Goal: Find specific fact: Find specific page/section

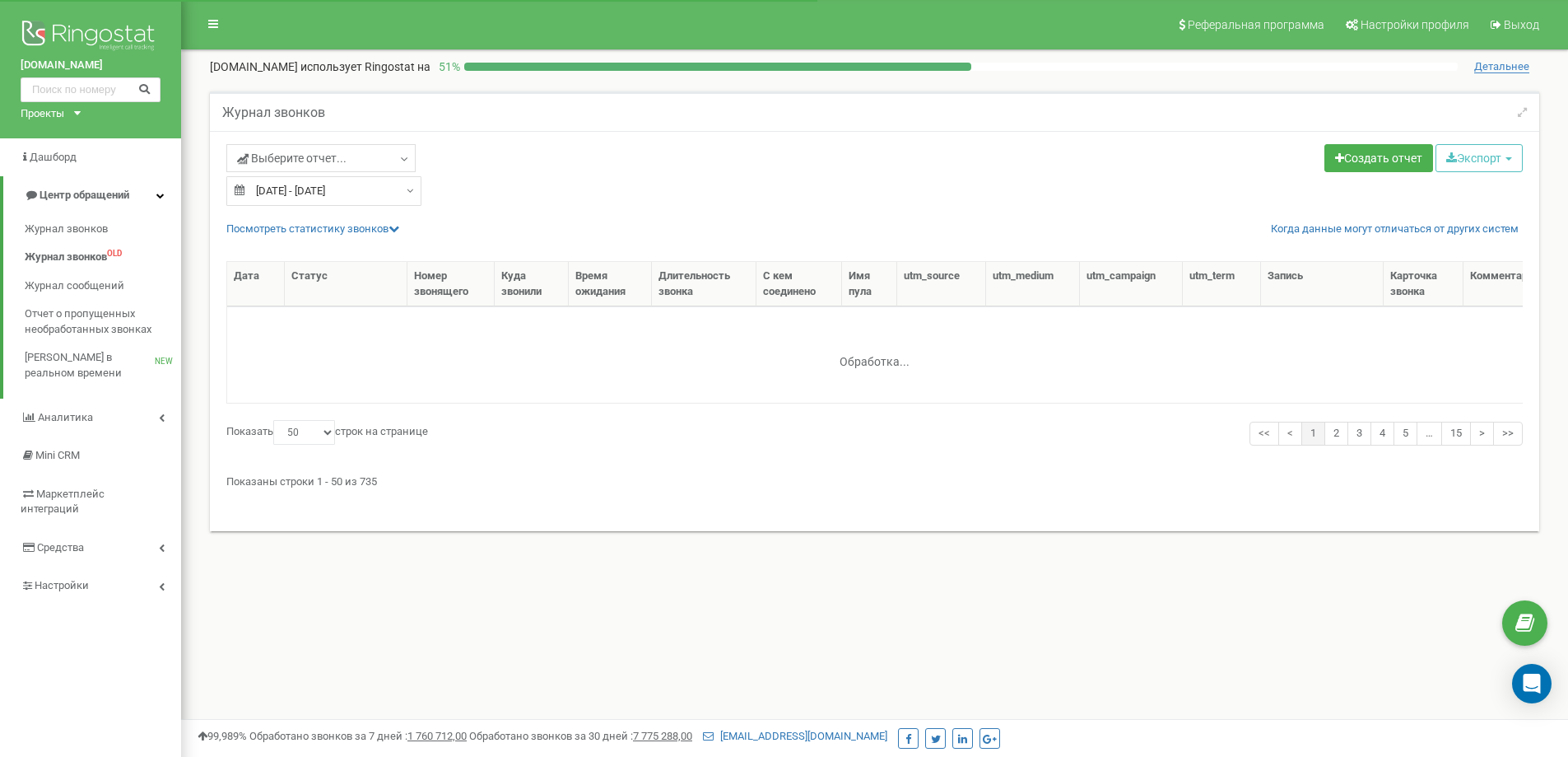
select select "50"
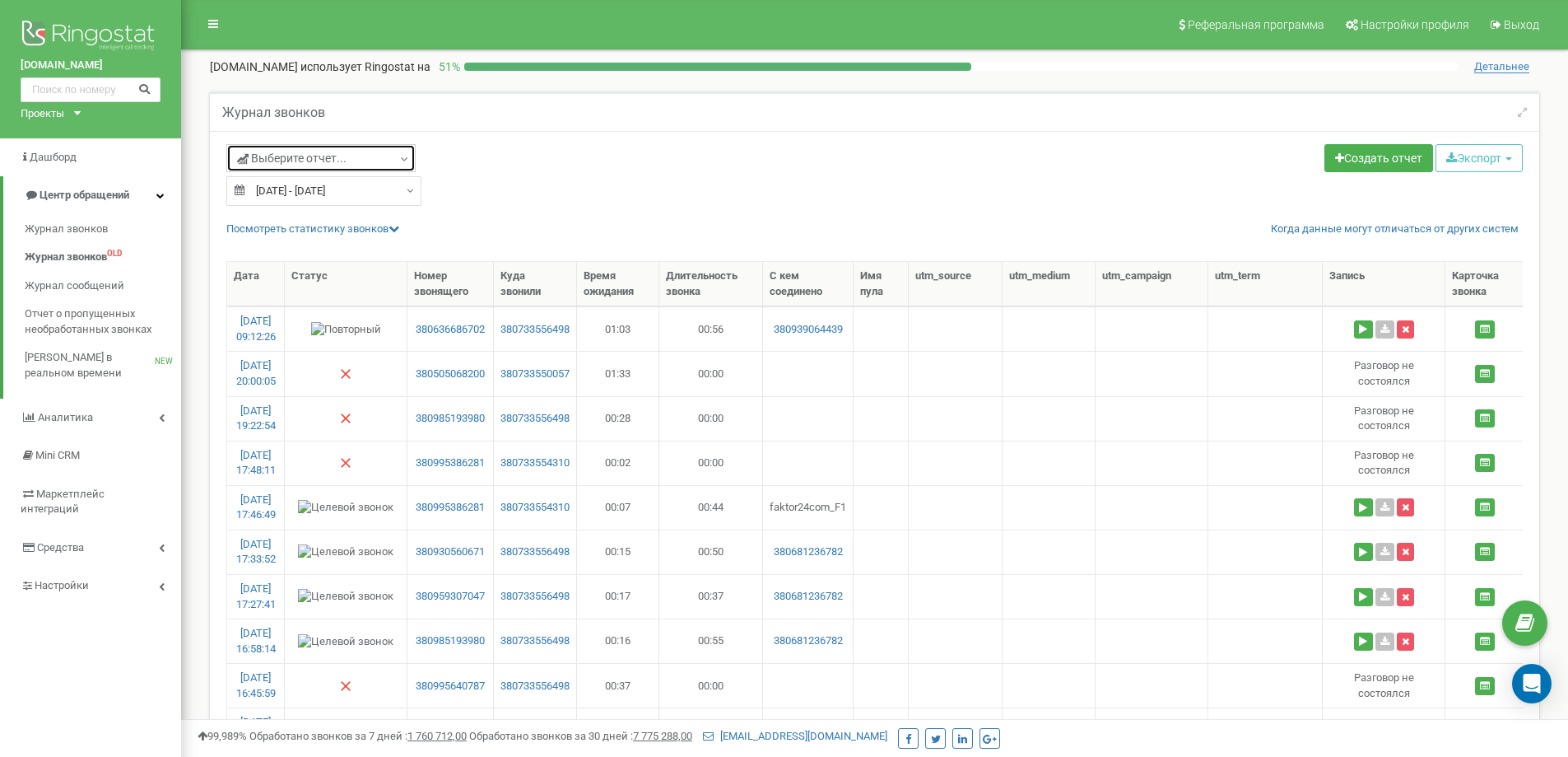
click at [309, 155] on span "Выберите отчет..." at bounding box center [292, 157] width 109 height 17
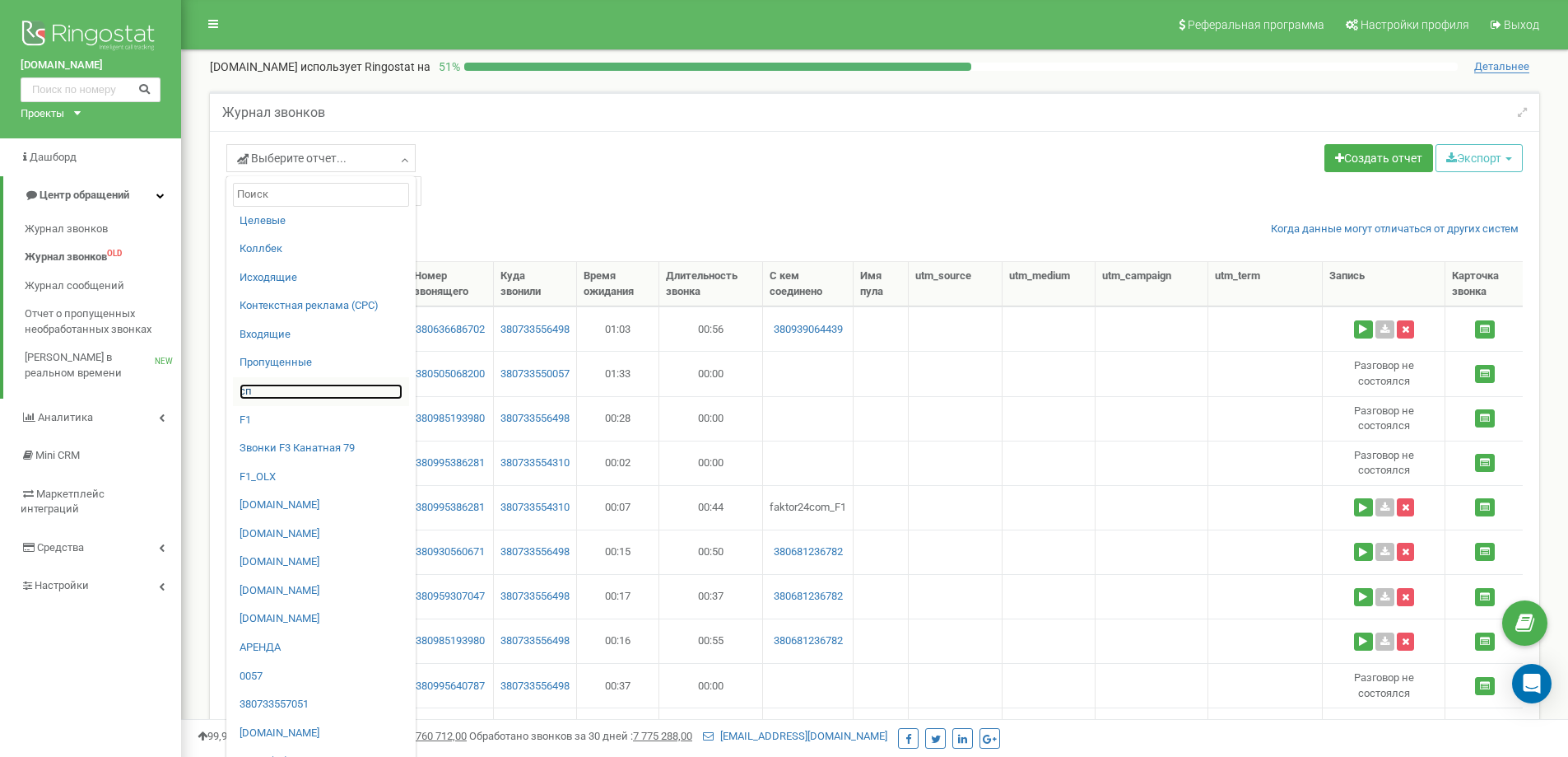
click at [258, 394] on link "сп" at bounding box center [321, 391] width 163 height 16
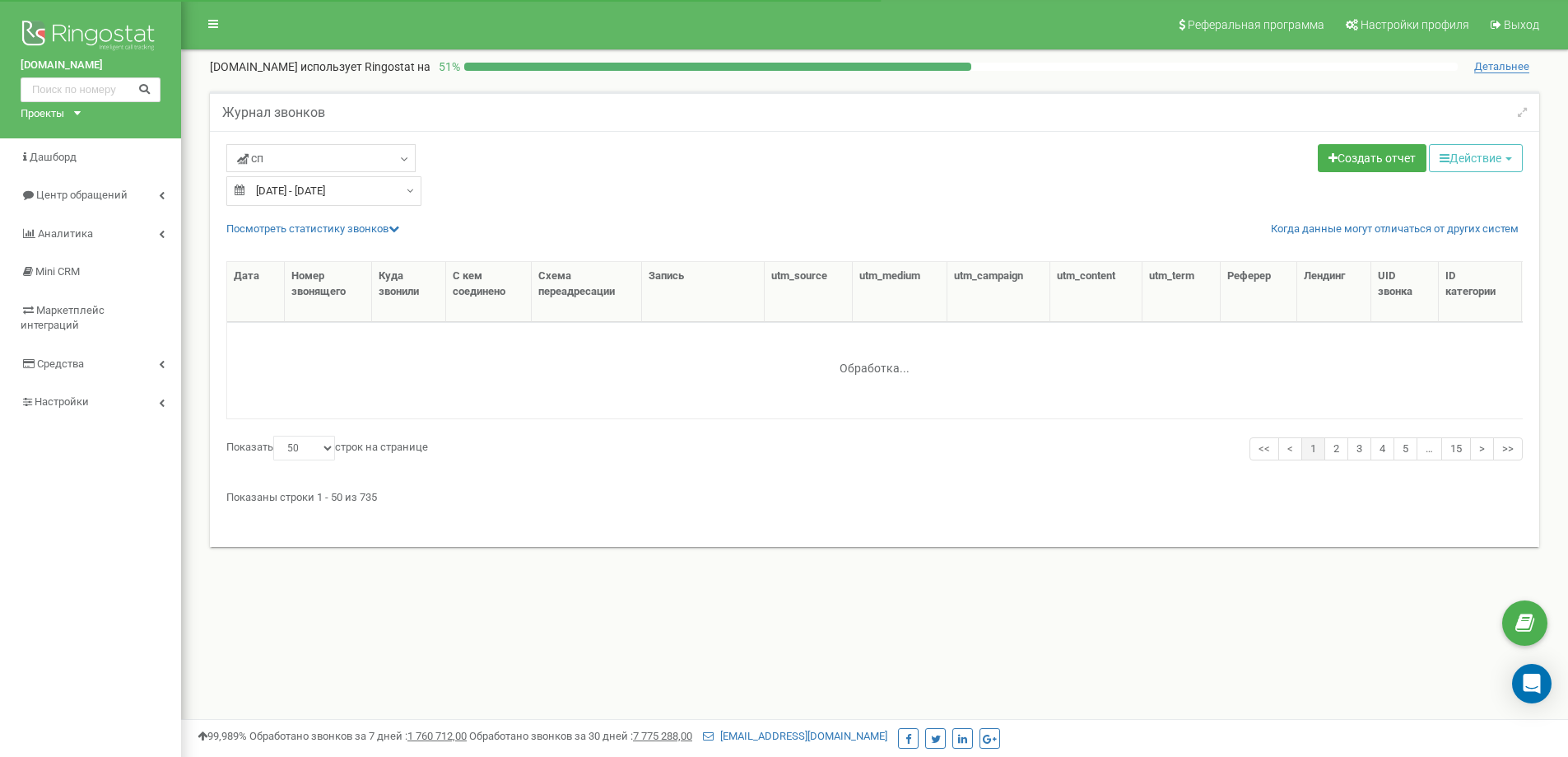
select select "50"
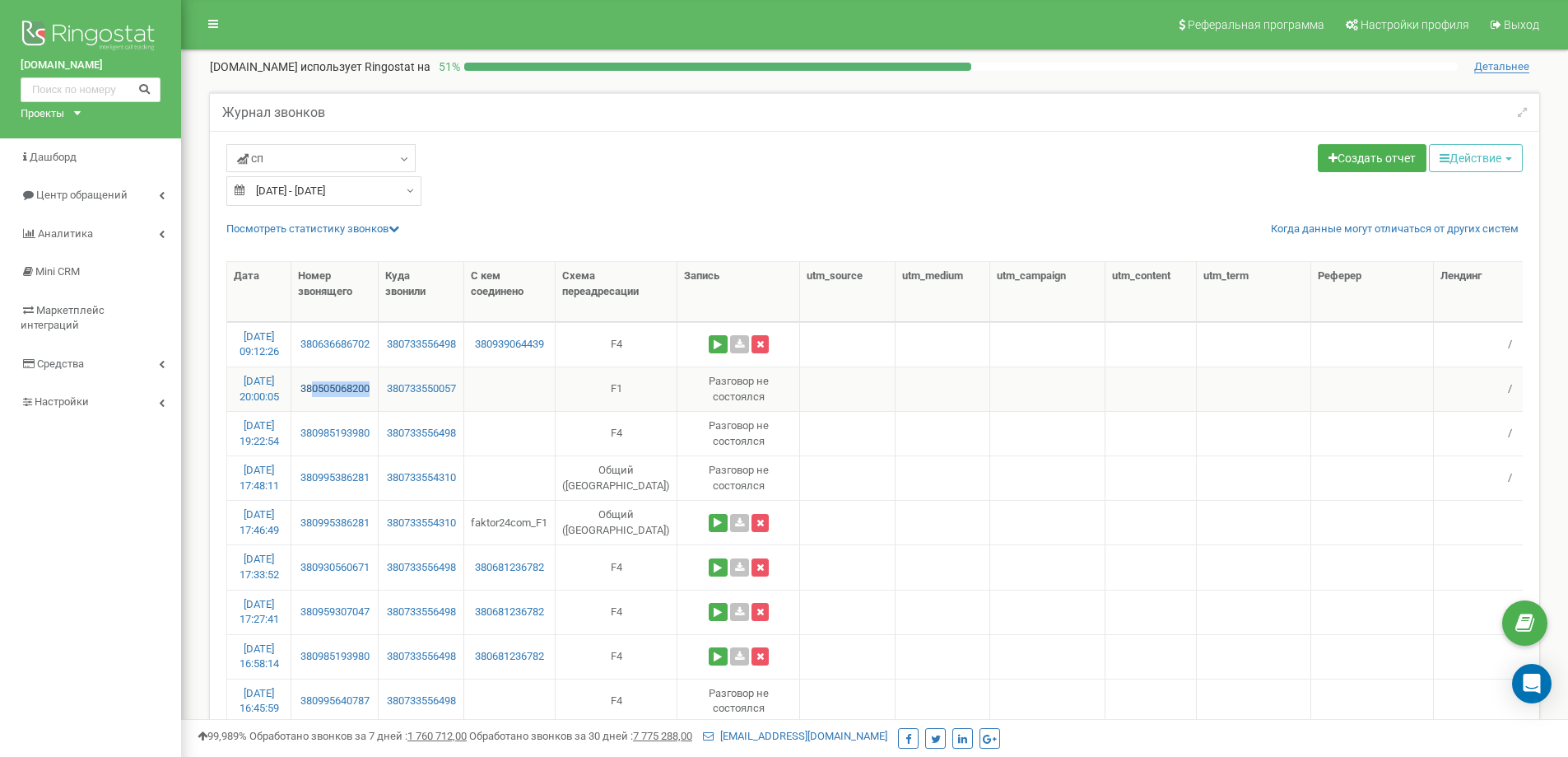
drag, startPoint x: 378, startPoint y: 378, endPoint x: 313, endPoint y: 392, distance: 66.5
click at [313, 392] on td "380505068200" at bounding box center [334, 388] width 87 height 44
copy link "0505068200"
